Goal: Transaction & Acquisition: Subscribe to service/newsletter

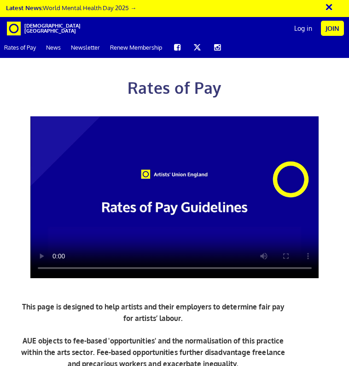
scroll to position [0, 135]
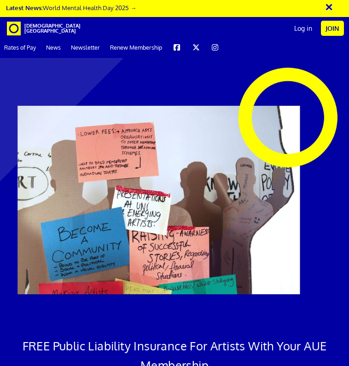
scroll to position [0, 11]
click at [333, 26] on link "Join" at bounding box center [332, 28] width 23 height 15
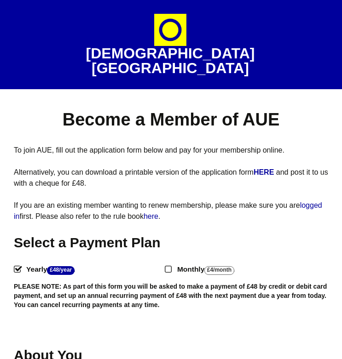
select select
